Goal: Task Accomplishment & Management: Use online tool/utility

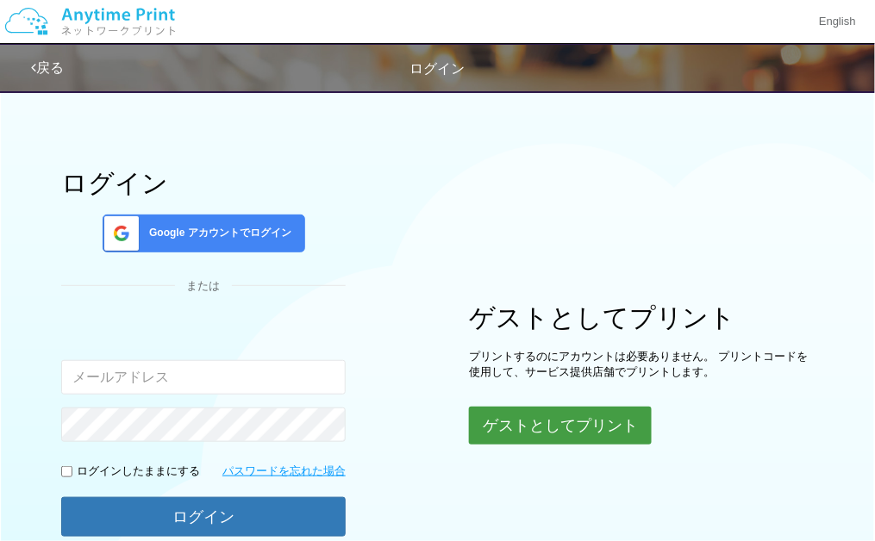
click at [509, 422] on button "ゲストとしてプリント" at bounding box center [560, 426] width 183 height 38
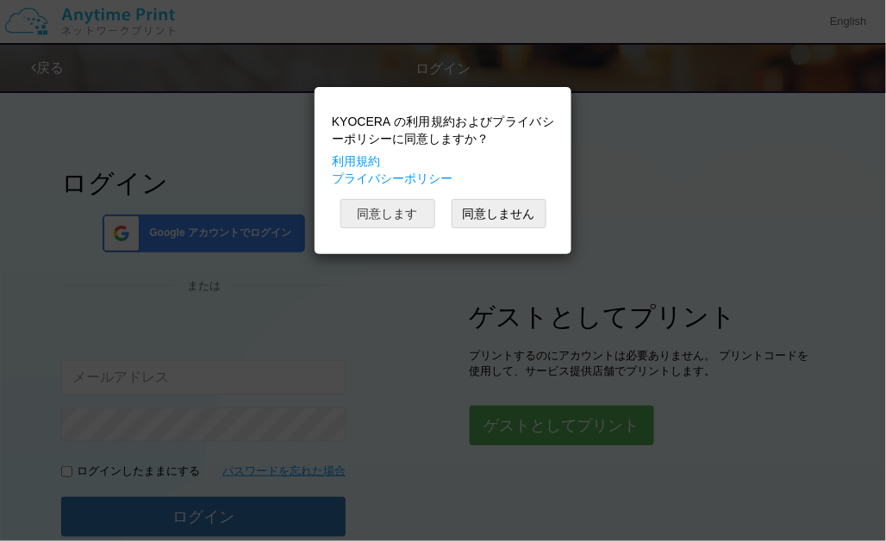
click at [401, 211] on button "同意します" at bounding box center [388, 213] width 95 height 29
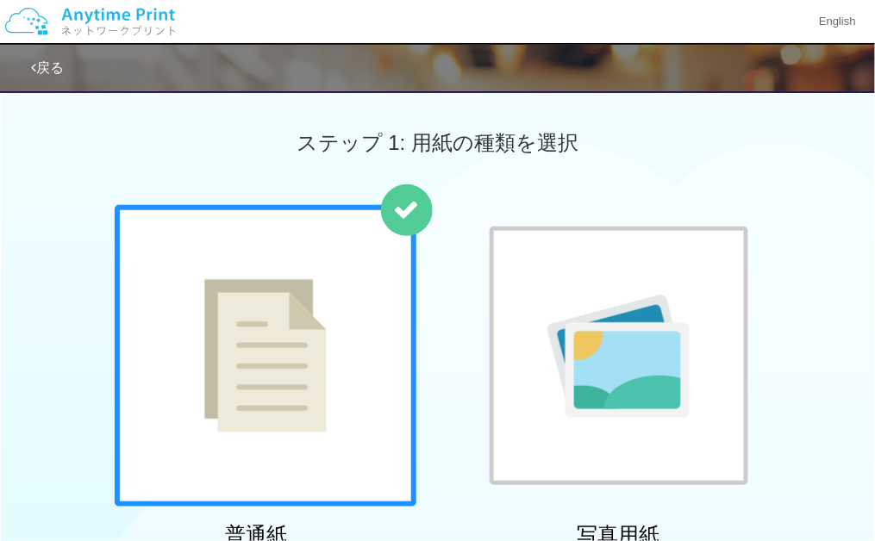
click at [229, 368] on img at bounding box center [265, 355] width 122 height 153
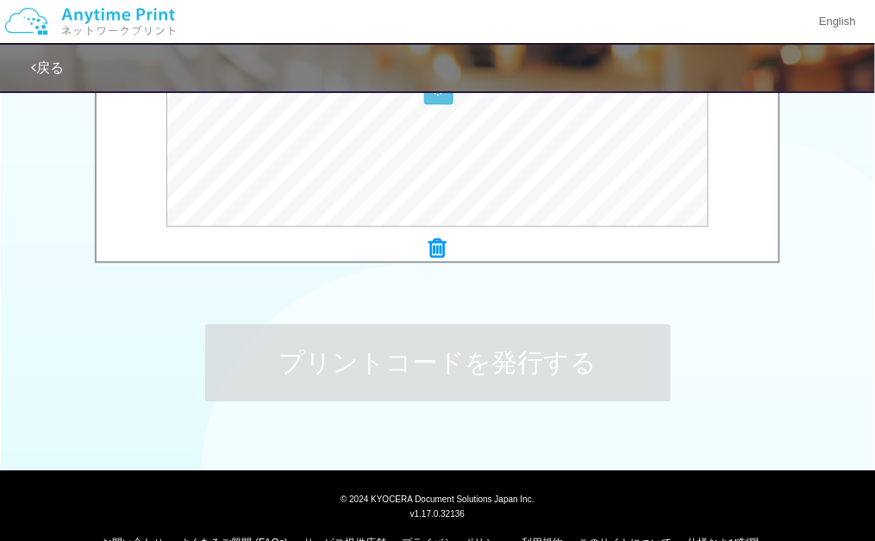
scroll to position [736, 0]
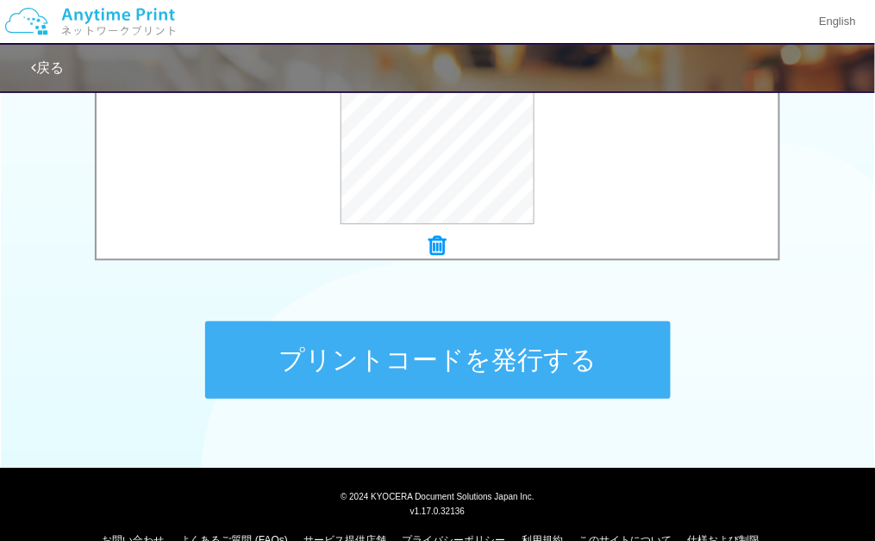
click at [529, 369] on button "プリントコードを発行する" at bounding box center [438, 361] width 466 height 78
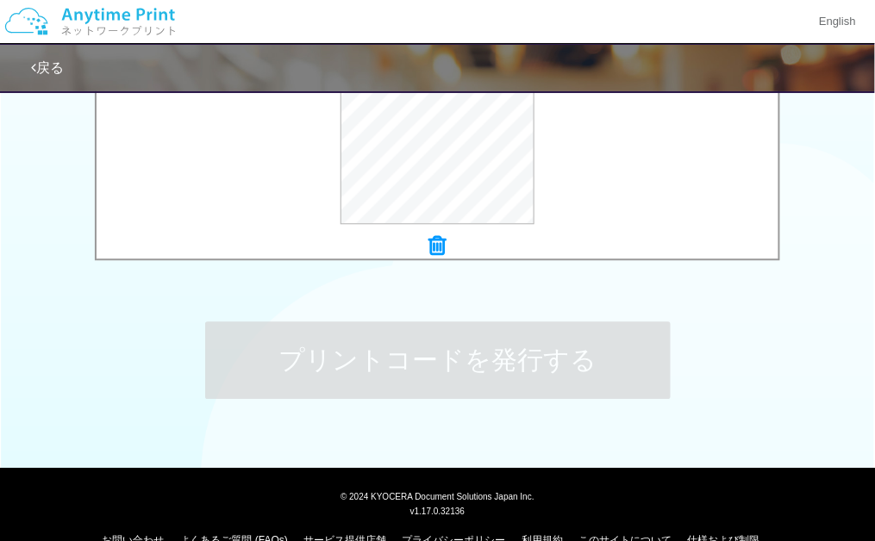
scroll to position [0, 0]
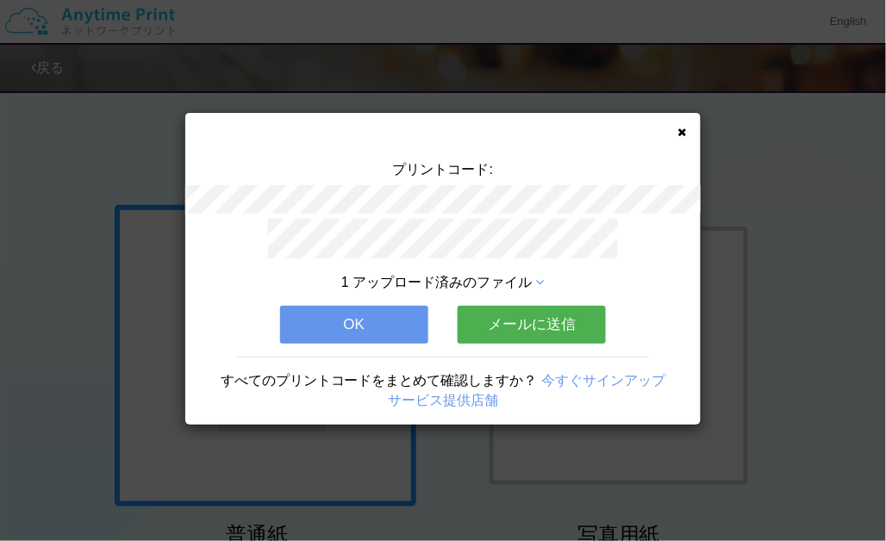
click at [345, 314] on button "OK" at bounding box center [354, 325] width 148 height 38
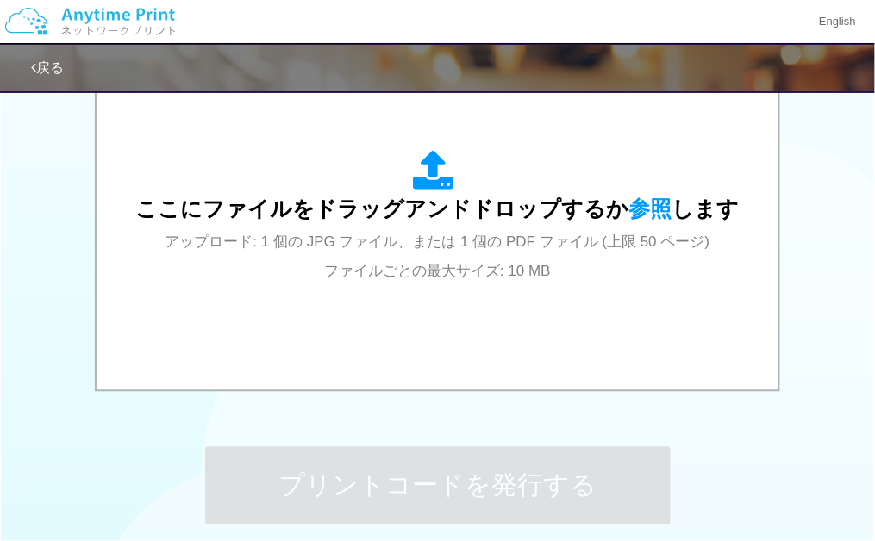
scroll to position [611, 0]
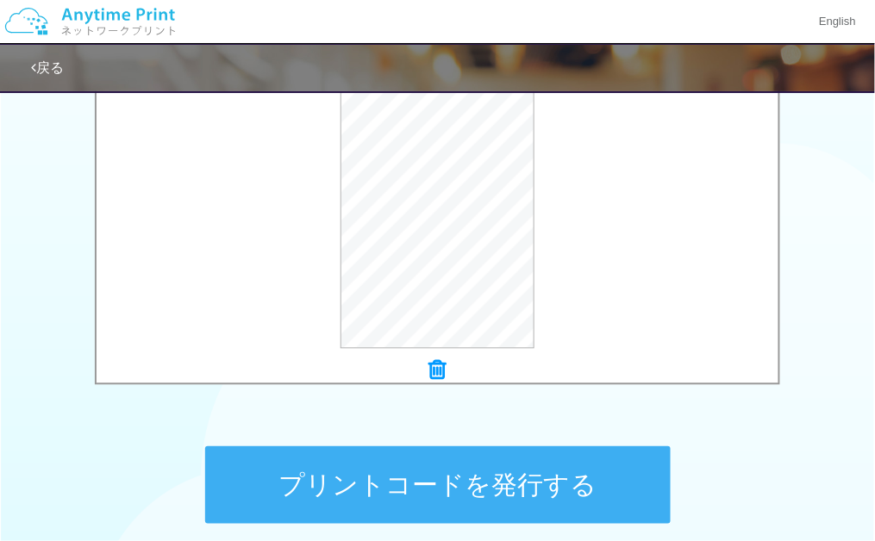
click at [469, 485] on button "プリントコードを発行する" at bounding box center [438, 486] width 466 height 78
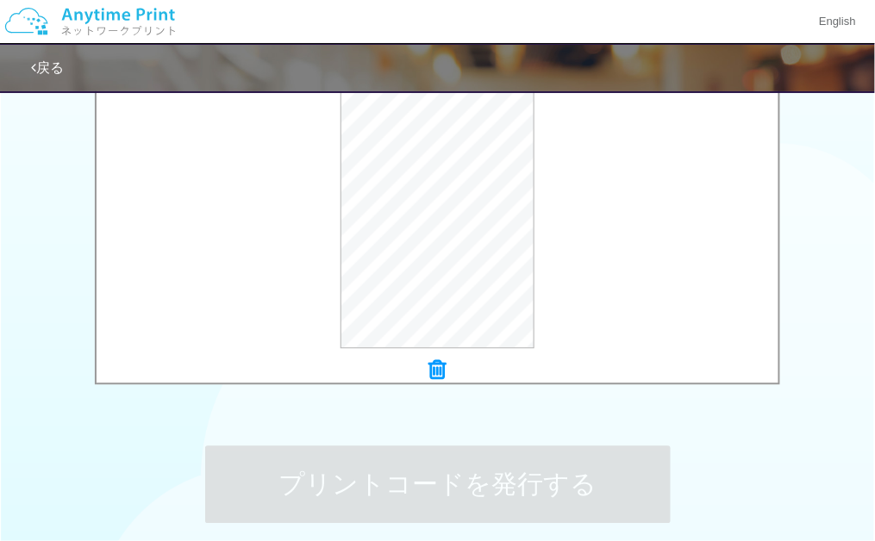
scroll to position [0, 0]
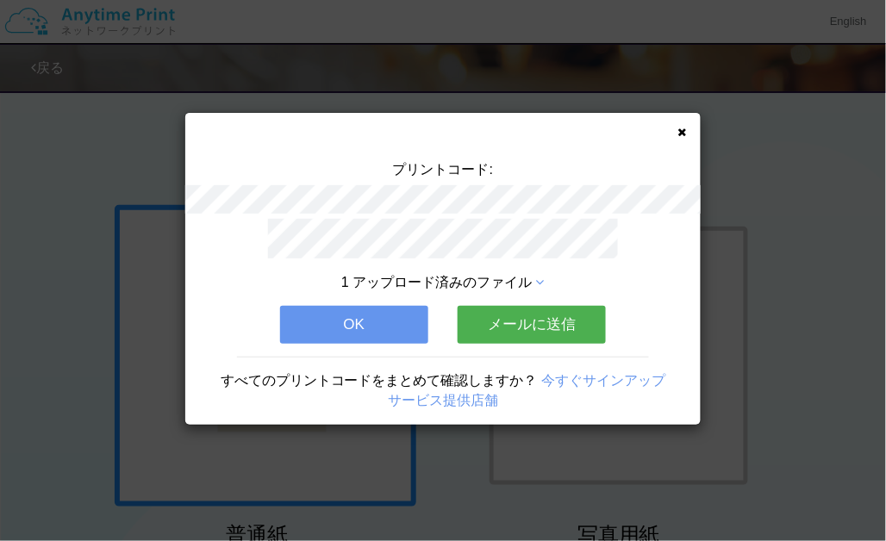
click at [376, 324] on button "OK" at bounding box center [354, 325] width 148 height 38
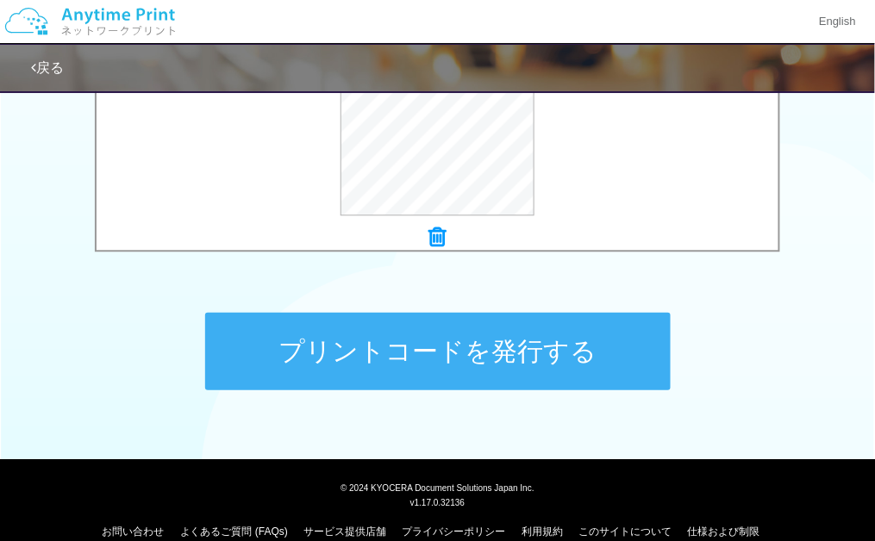
scroll to position [765, 0]
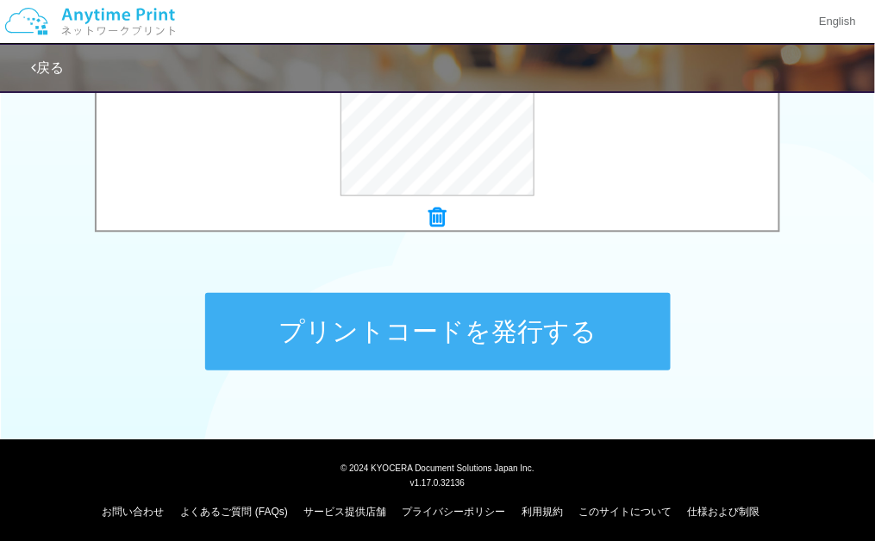
click at [603, 344] on button "プリントコードを発行する" at bounding box center [438, 332] width 466 height 78
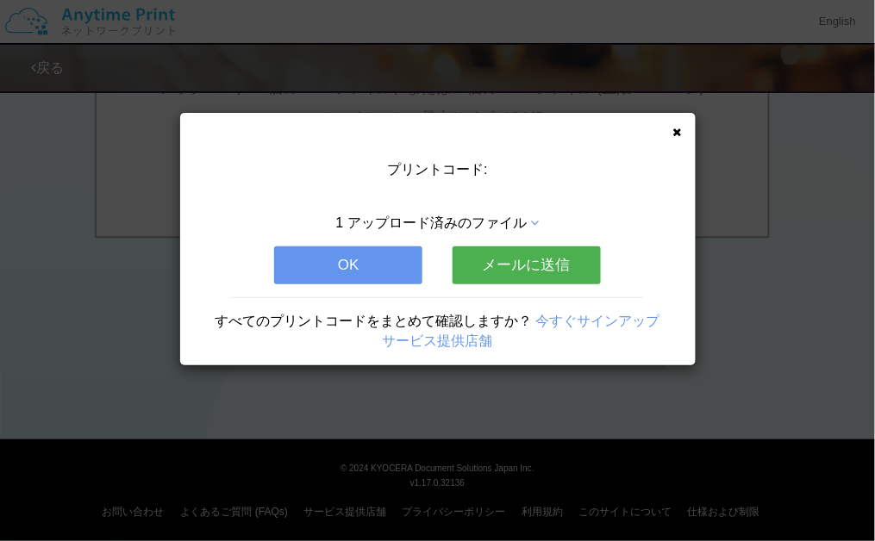
scroll to position [0, 0]
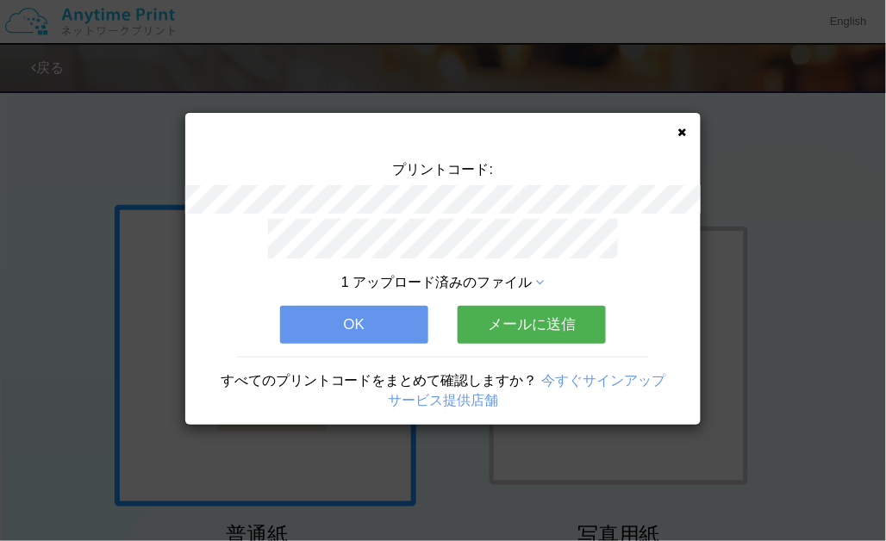
click at [372, 311] on button "OK" at bounding box center [354, 325] width 148 height 38
